Goal: Task Accomplishment & Management: Manage account settings

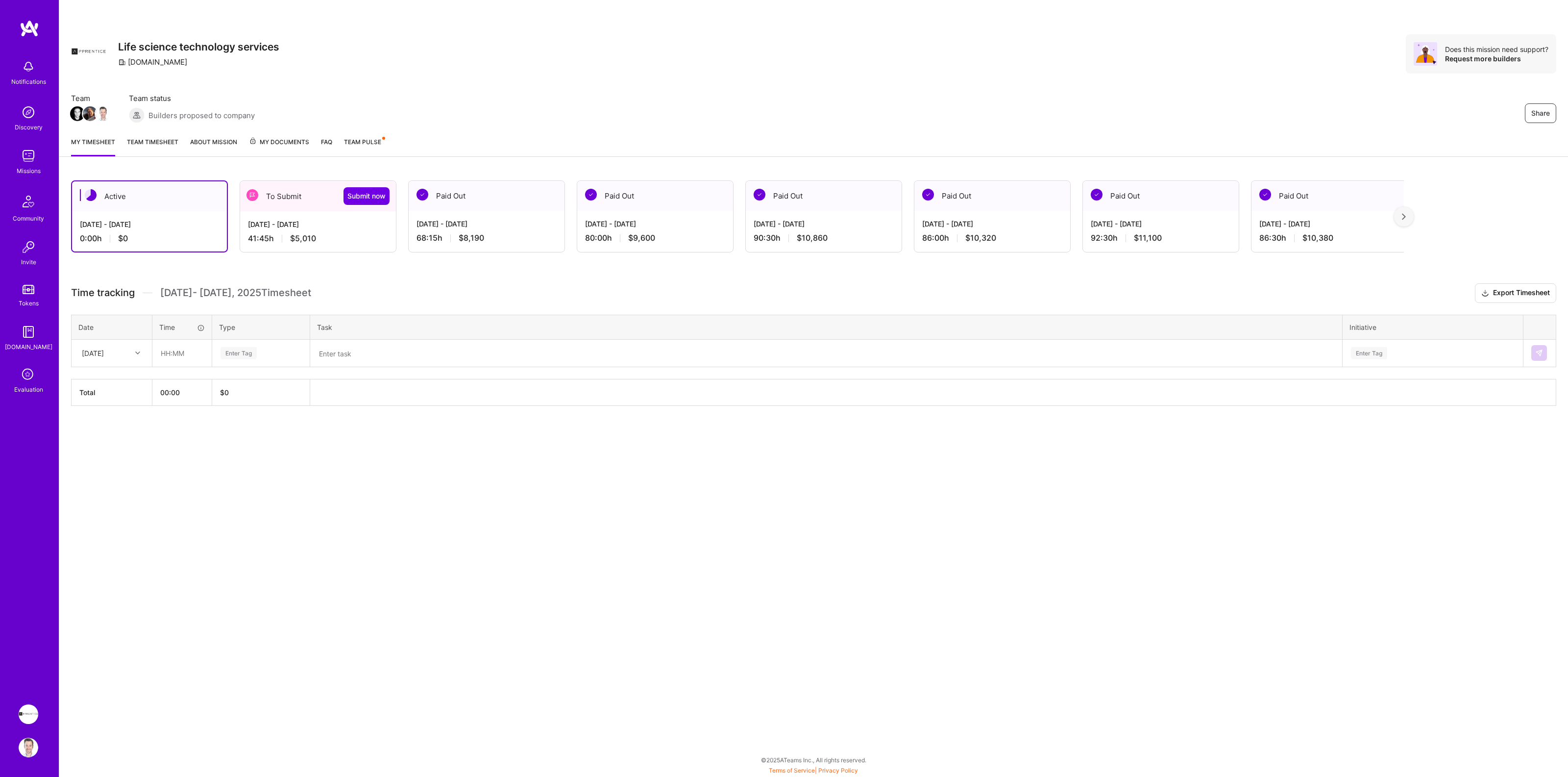
click at [338, 171] on div "Active [DATE] - [DATE] 0:00 h $0 To Submit Submit now [DATE] - [DATE] 41:45 h $…" at bounding box center [813, 311] width 1509 height 286
click at [318, 195] on div "To Submit Submit now" at bounding box center [318, 196] width 156 height 30
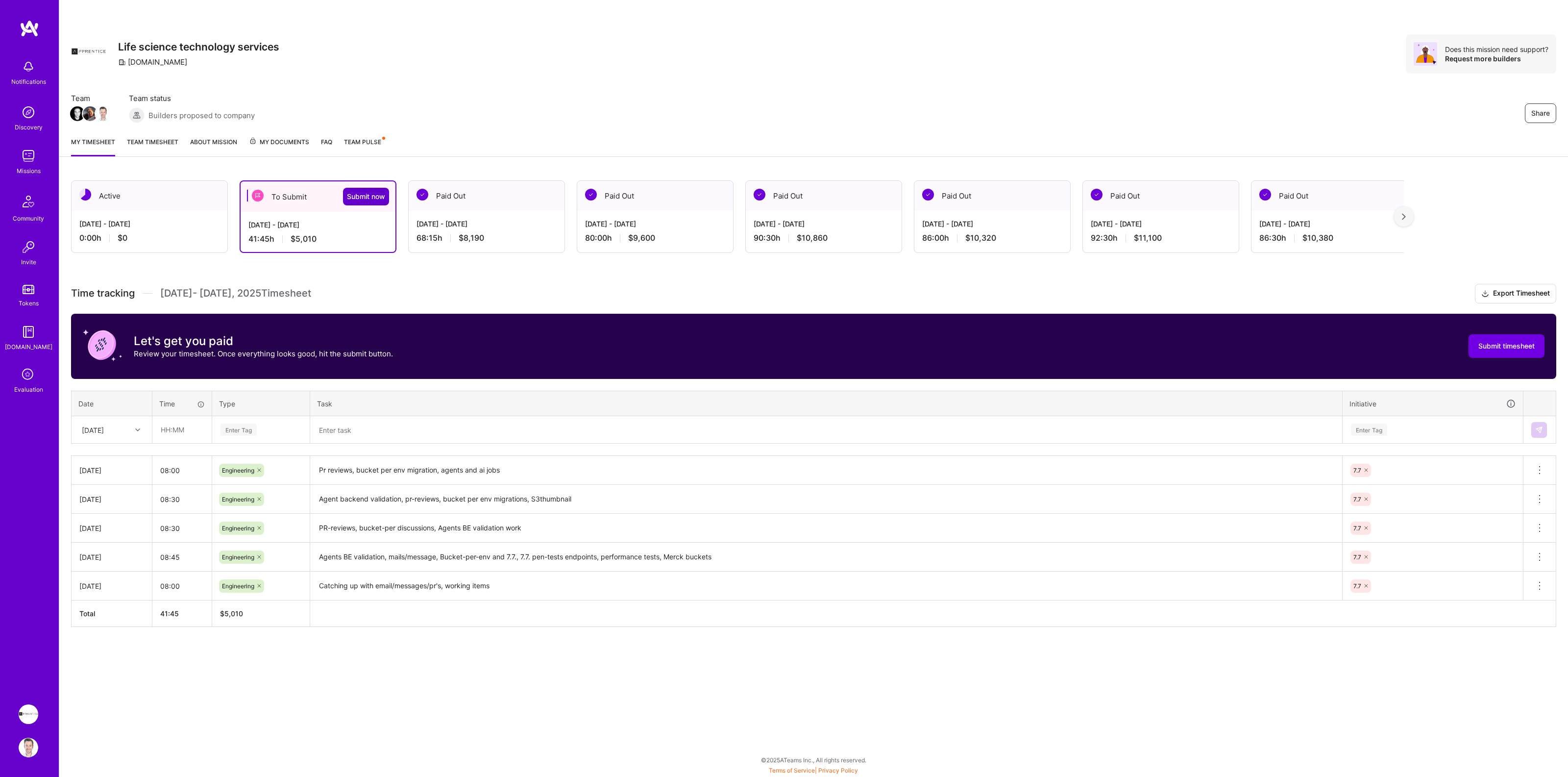
click at [354, 195] on span "Submit now" at bounding box center [366, 197] width 38 height 10
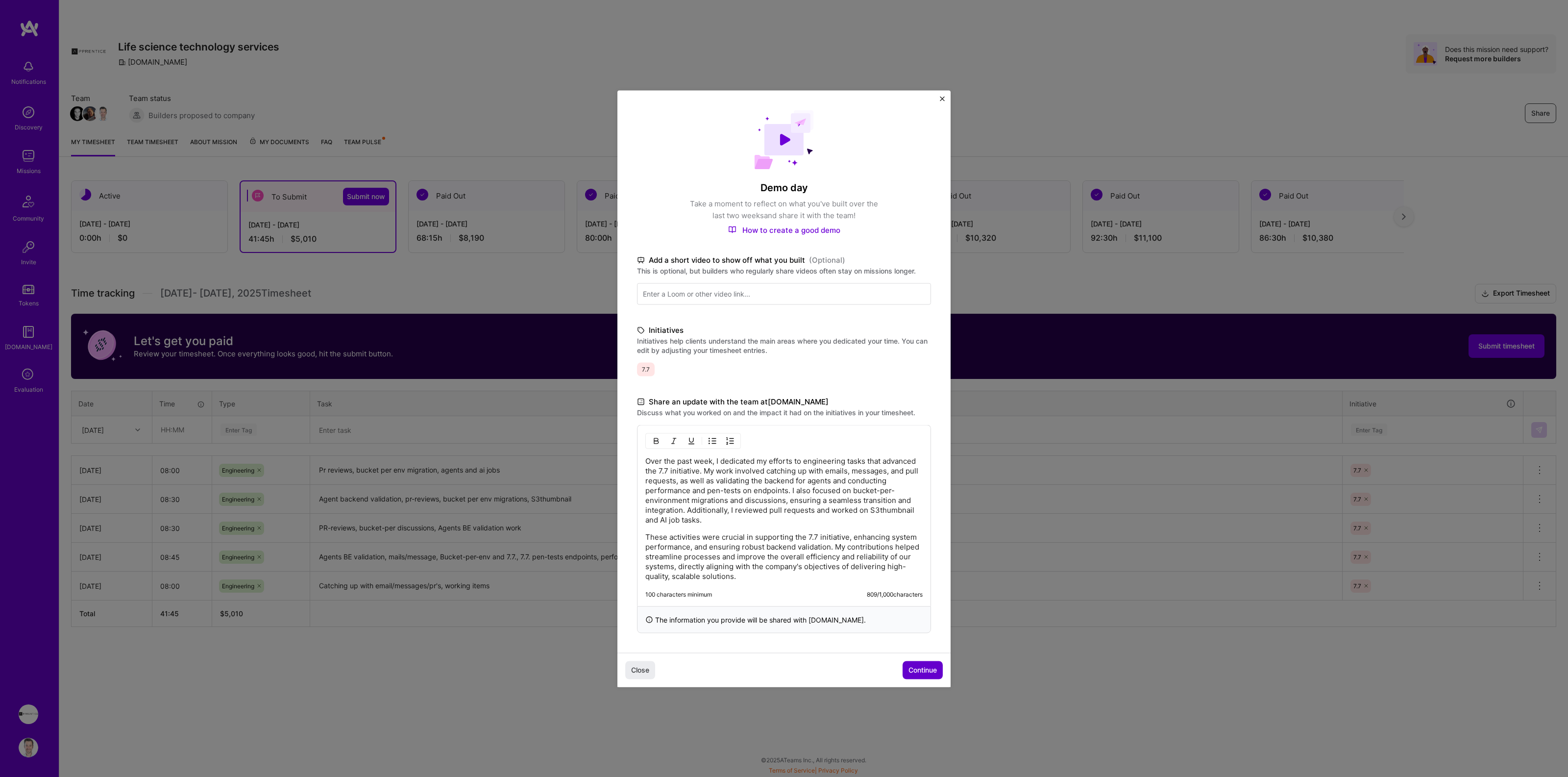
click at [922, 668] on span "Continue" at bounding box center [922, 670] width 29 height 10
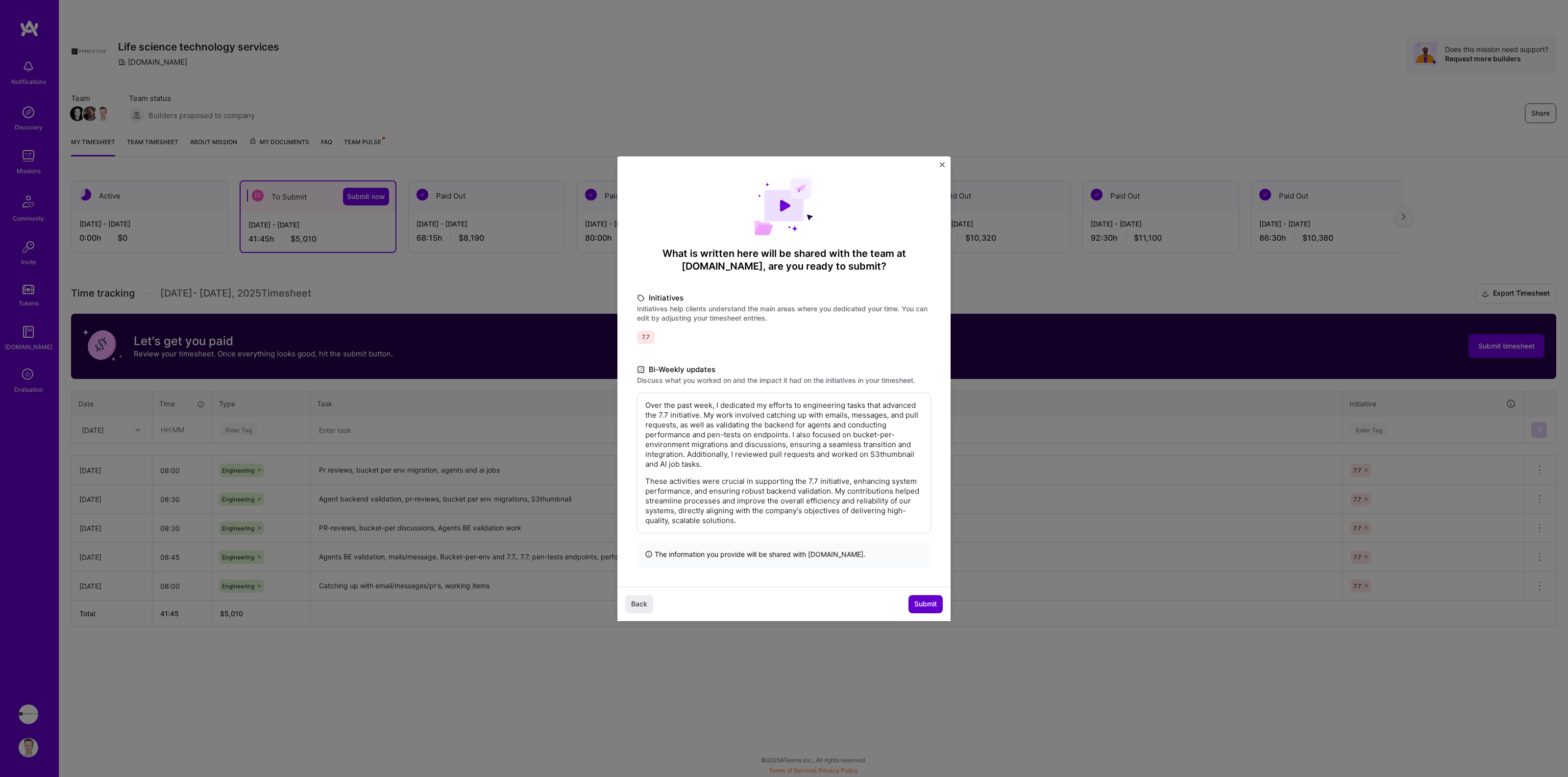
click at [921, 605] on span "Submit" at bounding box center [925, 604] width 23 height 10
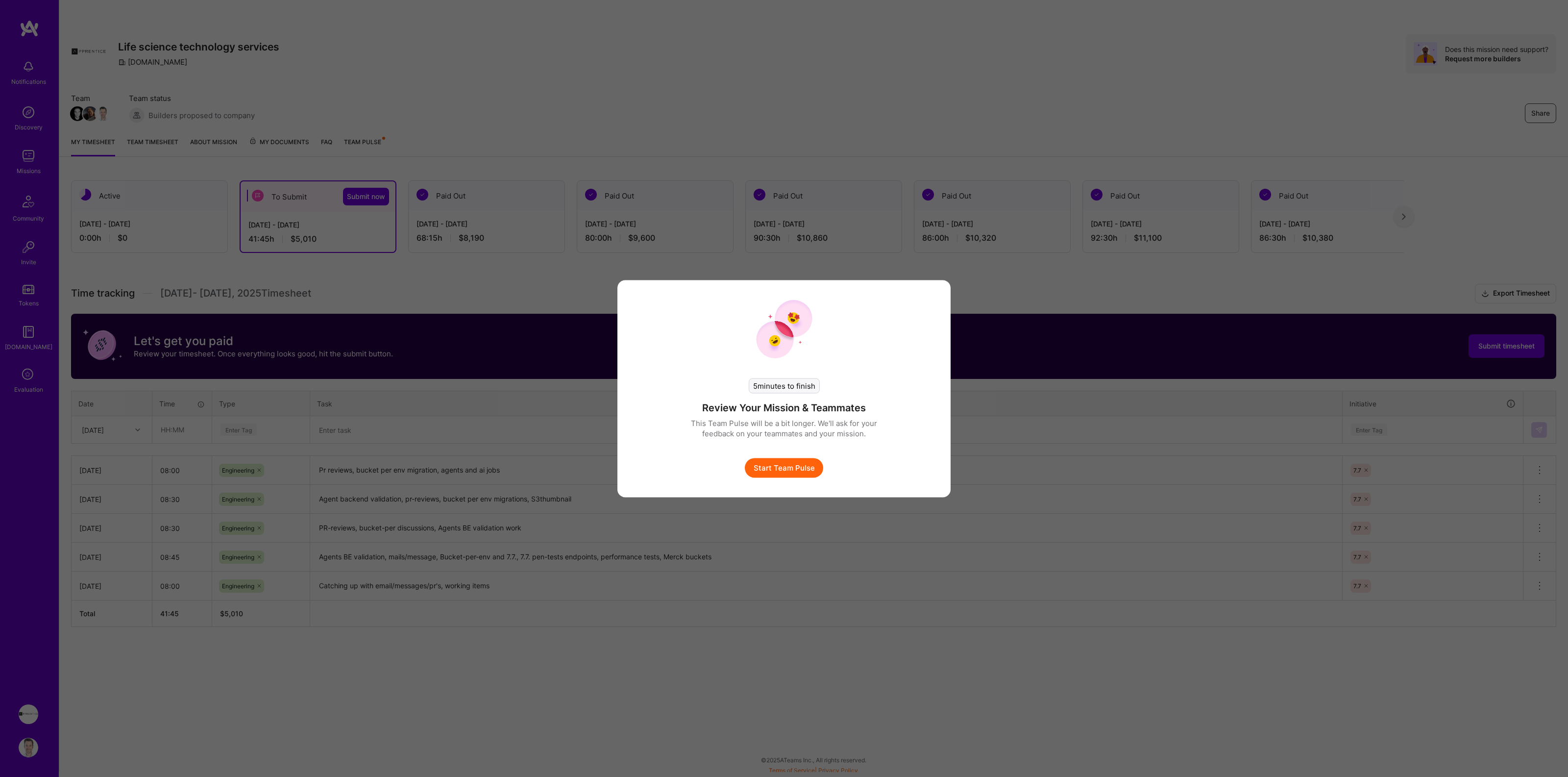
click at [796, 471] on button "Start Team Pulse" at bounding box center [784, 468] width 79 height 19
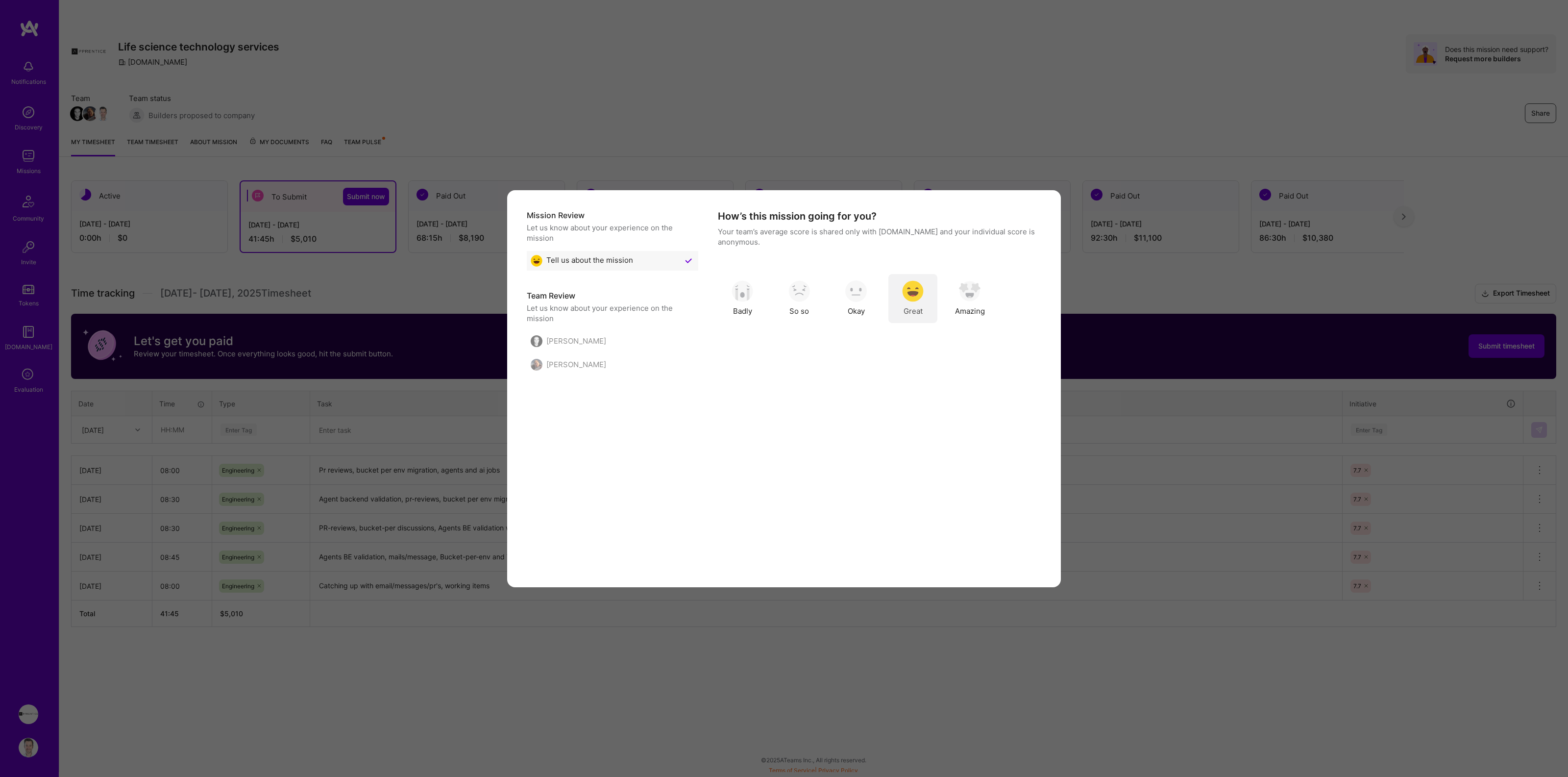
click at [908, 297] on img "modal" at bounding box center [912, 290] width 21 height 21
click at [957, 556] on button "Skip Question" at bounding box center [951, 558] width 69 height 19
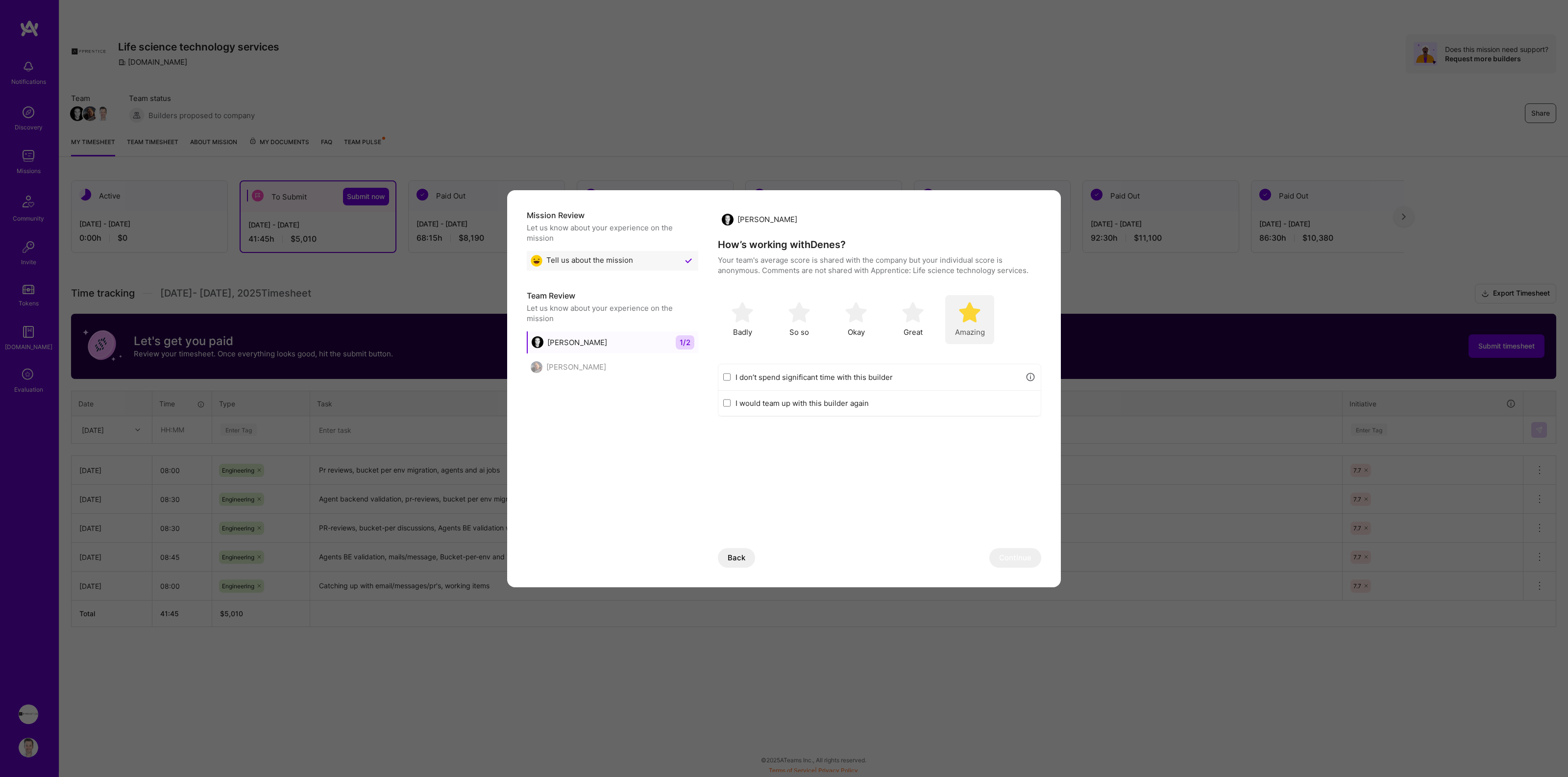
click at [961, 315] on img "modal" at bounding box center [969, 312] width 21 height 21
click at [1029, 560] on button "Continue" at bounding box center [1015, 558] width 52 height 19
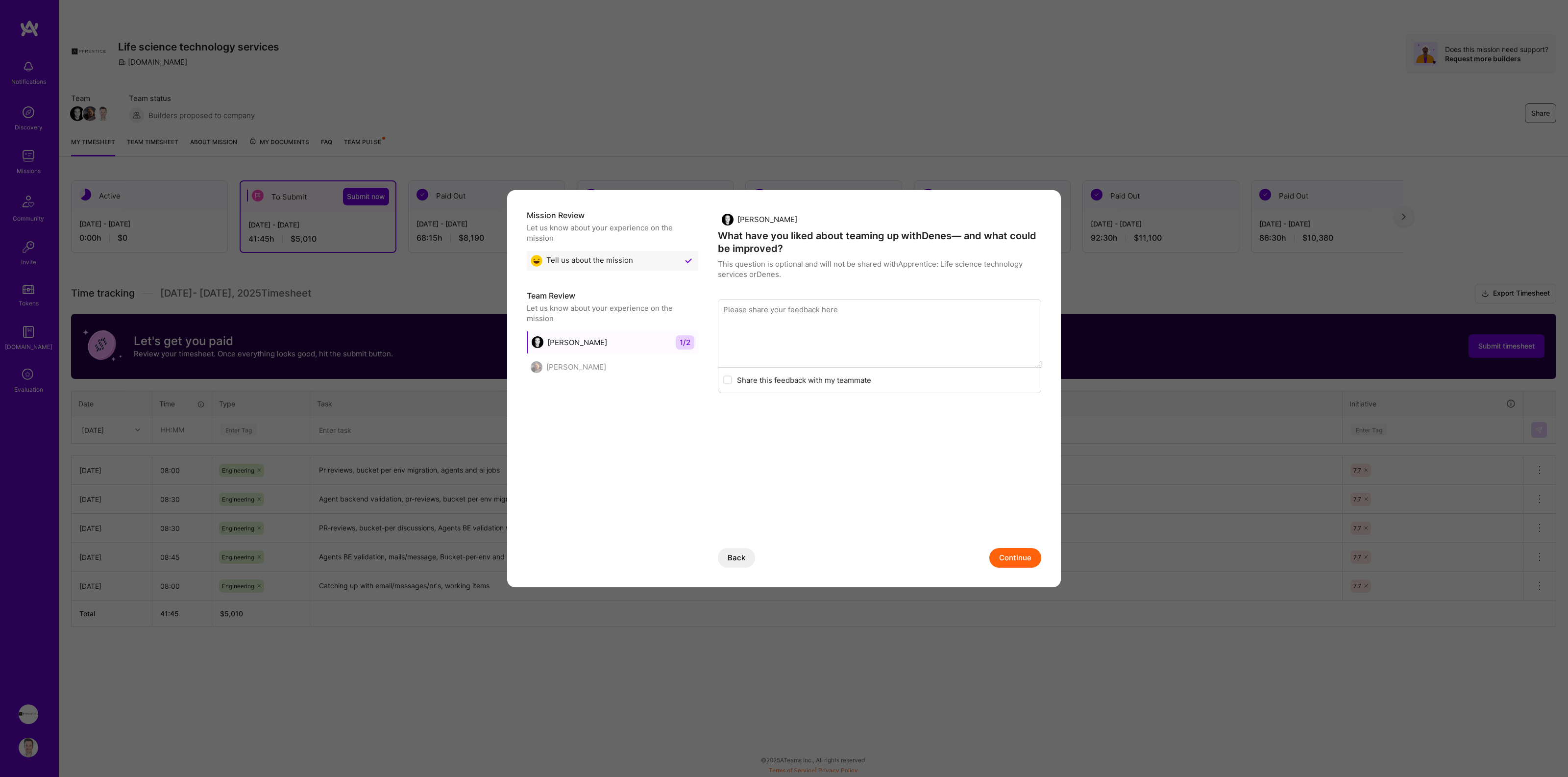
click at [1005, 560] on button "Continue" at bounding box center [1015, 558] width 52 height 19
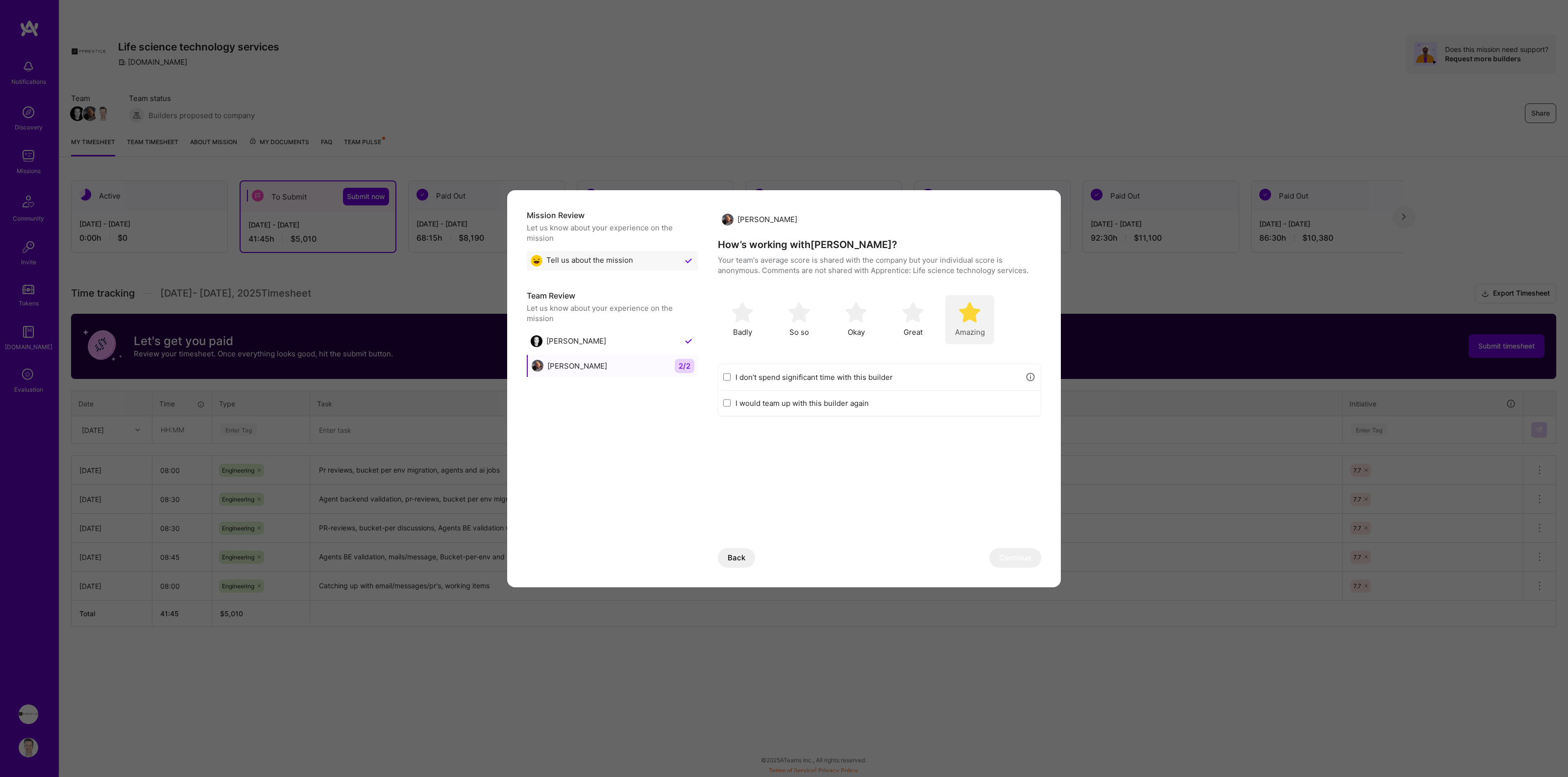
click at [968, 327] on span "Amazing" at bounding box center [970, 332] width 30 height 10
click at [1015, 559] on button "Continue" at bounding box center [1015, 558] width 52 height 19
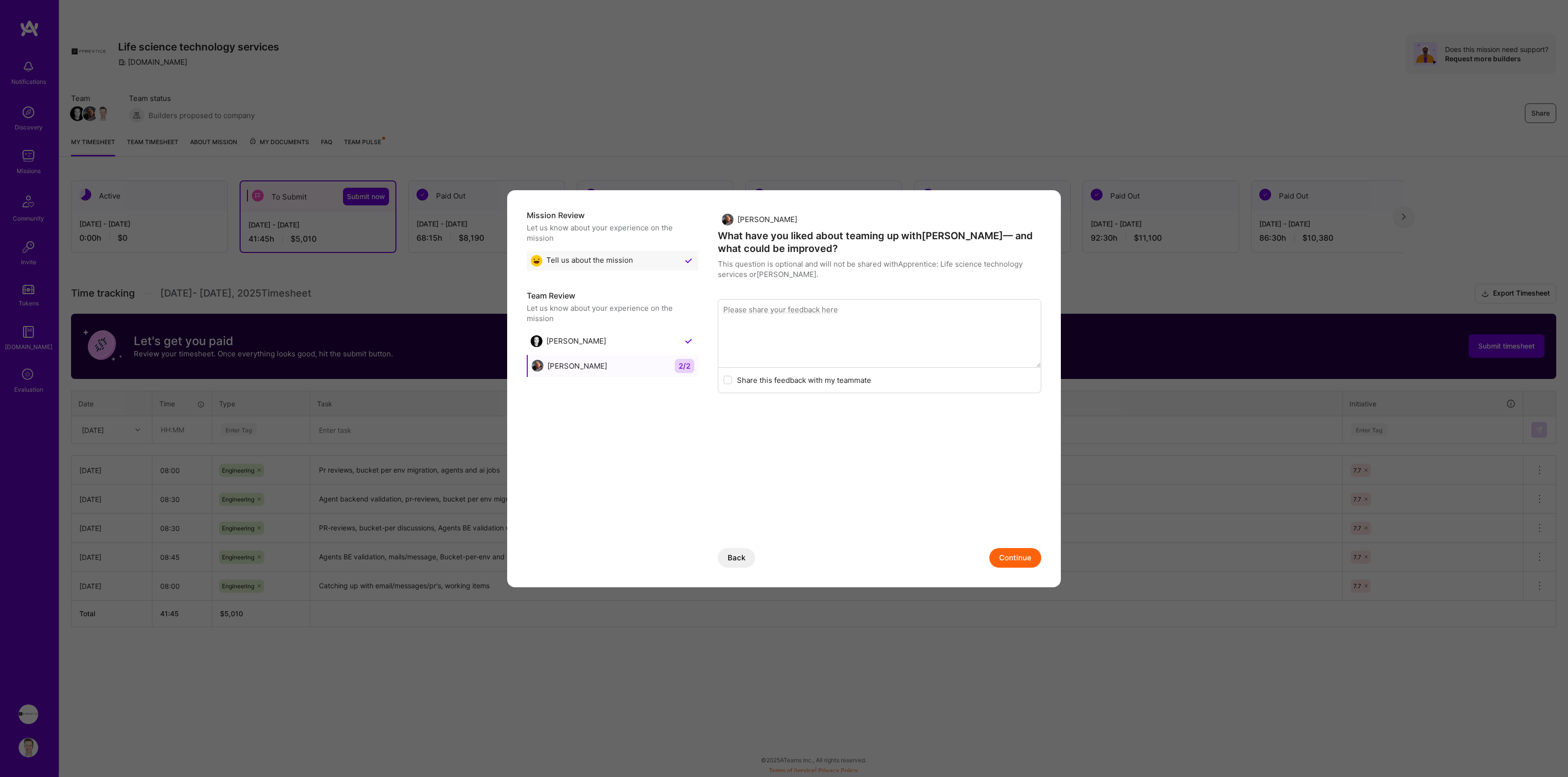
click at [1015, 559] on button "Continue" at bounding box center [1015, 558] width 52 height 19
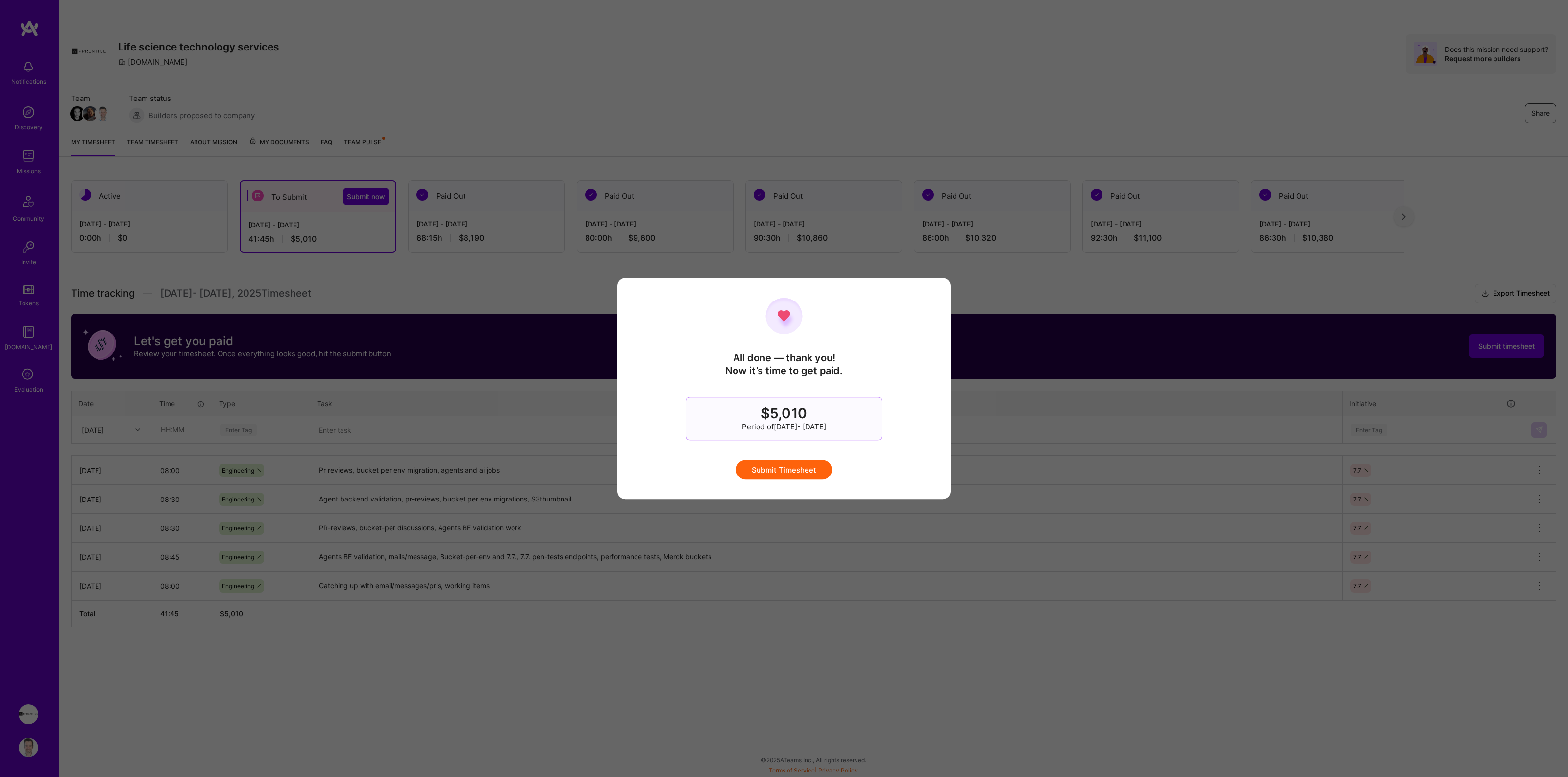
click at [806, 469] on button "Submit Timesheet" at bounding box center [784, 469] width 96 height 19
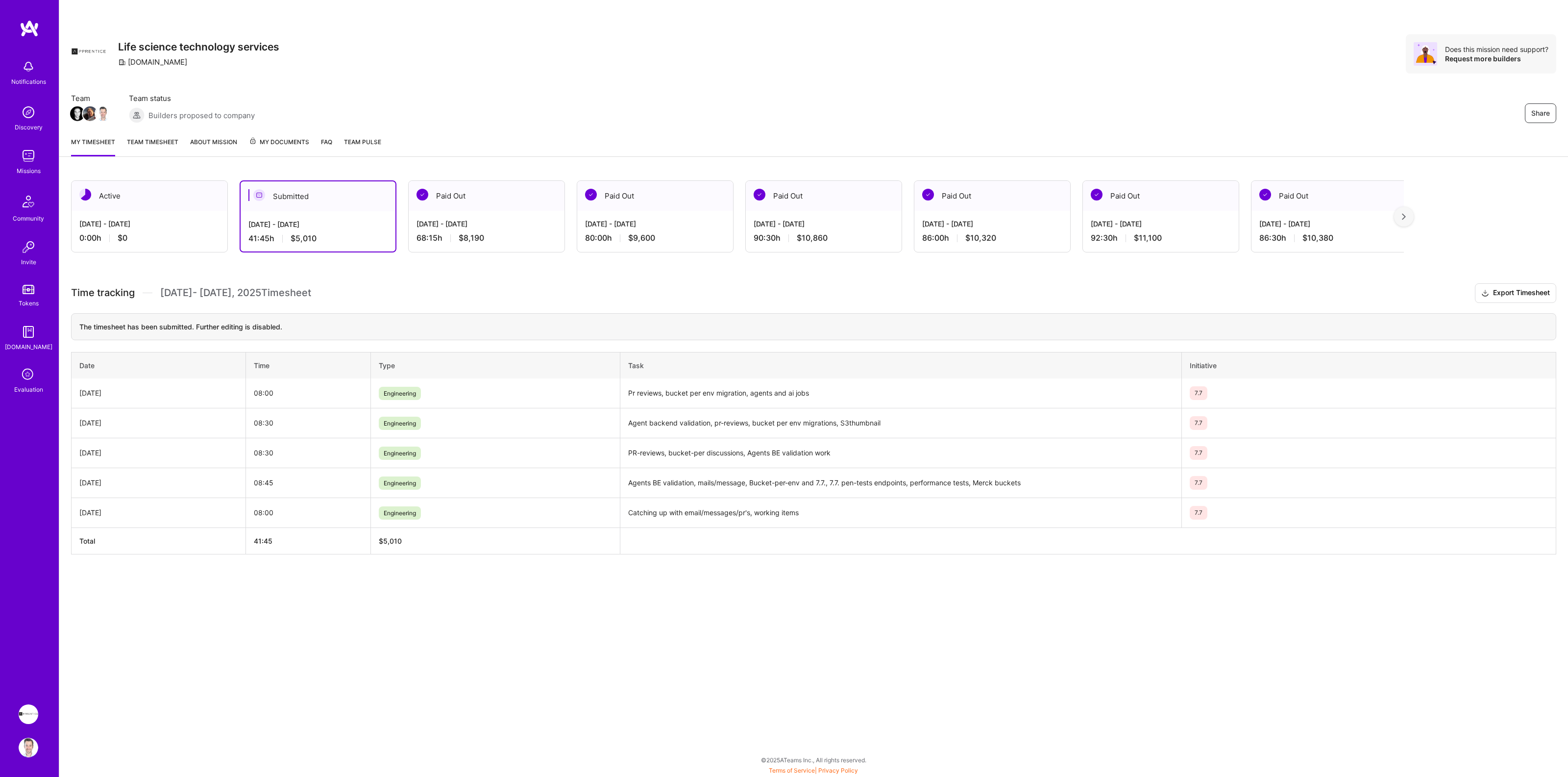
click at [175, 208] on div "Active" at bounding box center [150, 195] width 156 height 30
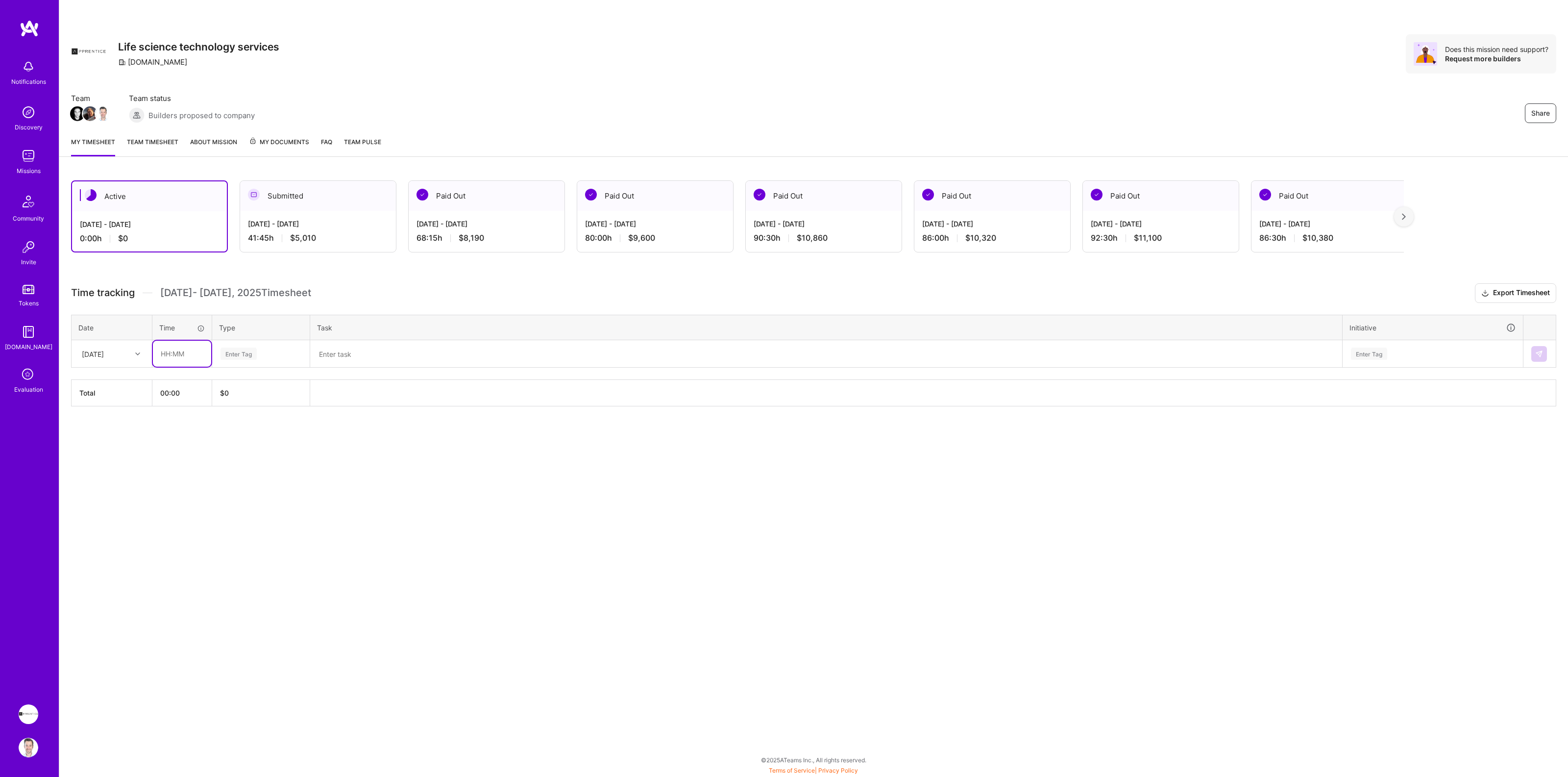
click at [182, 351] on input "text" at bounding box center [182, 353] width 58 height 26
type input "08:00"
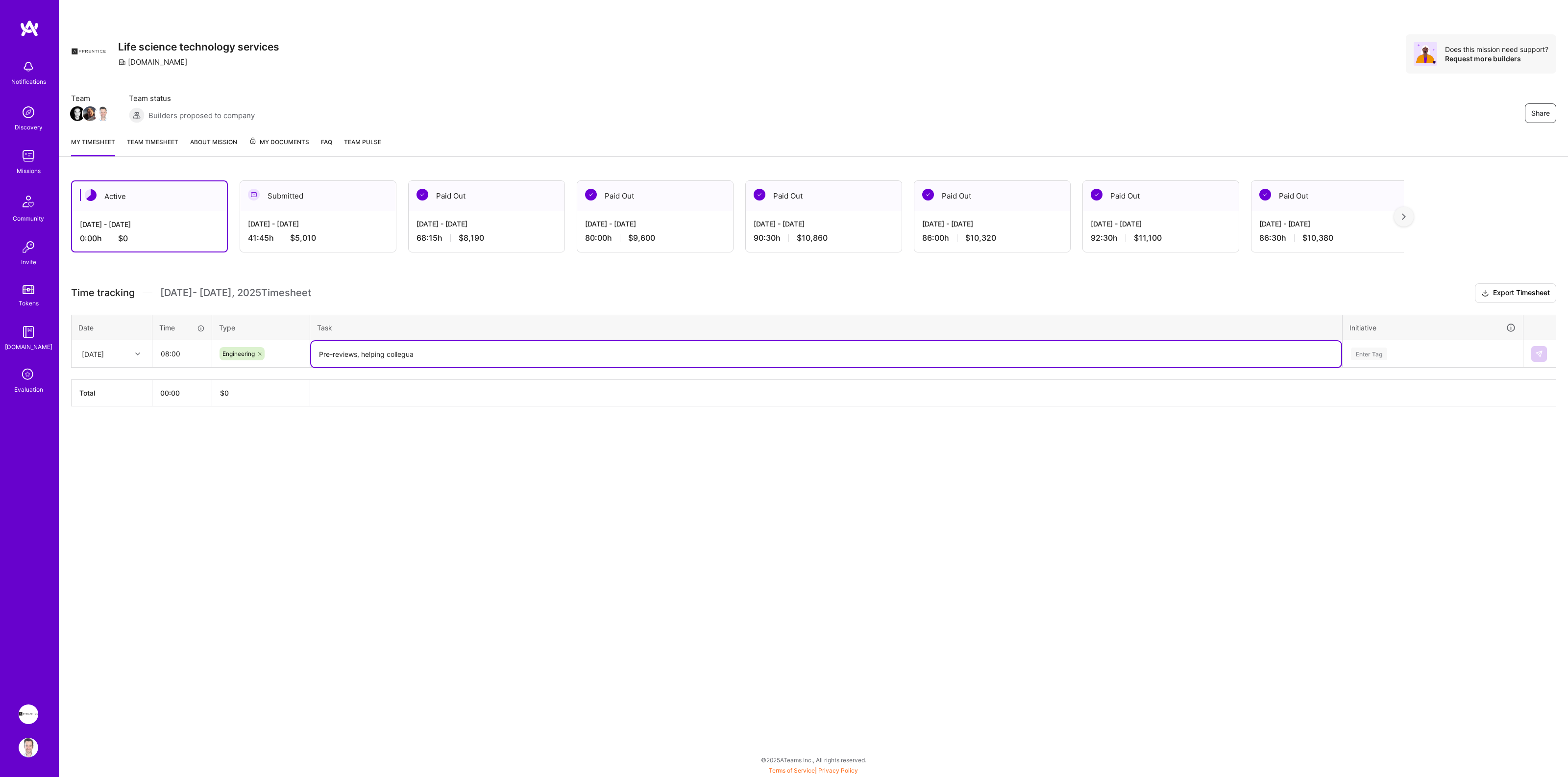
paste textarea "ague"
type textarea "Pre-reviews, helping colleagues running main-api, Back-end validation on Agents…"
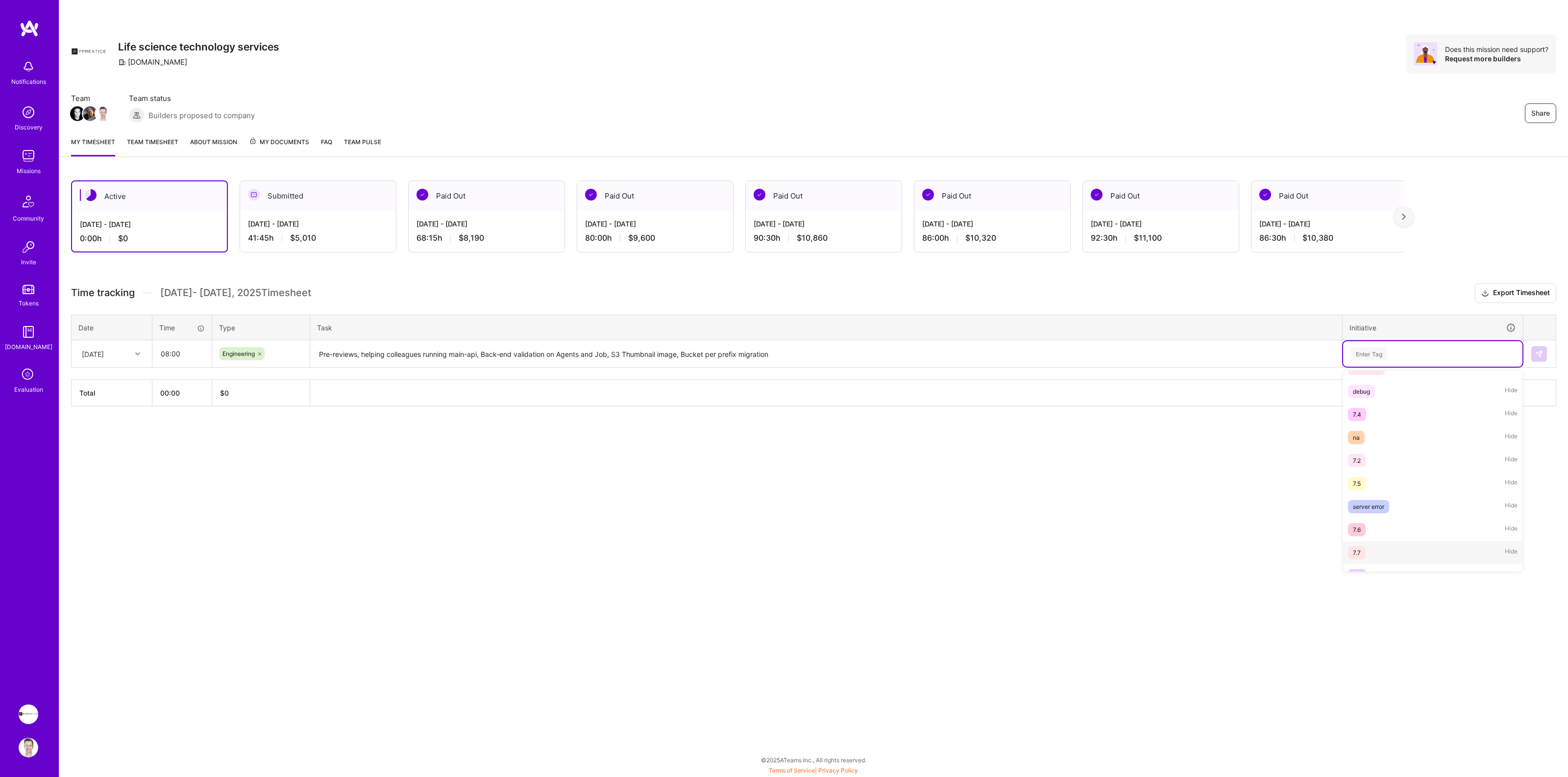
scroll to position [153, 0]
click at [1540, 353] on img at bounding box center [1539, 354] width 8 height 8
